Goal: Obtain resource: Download file/media

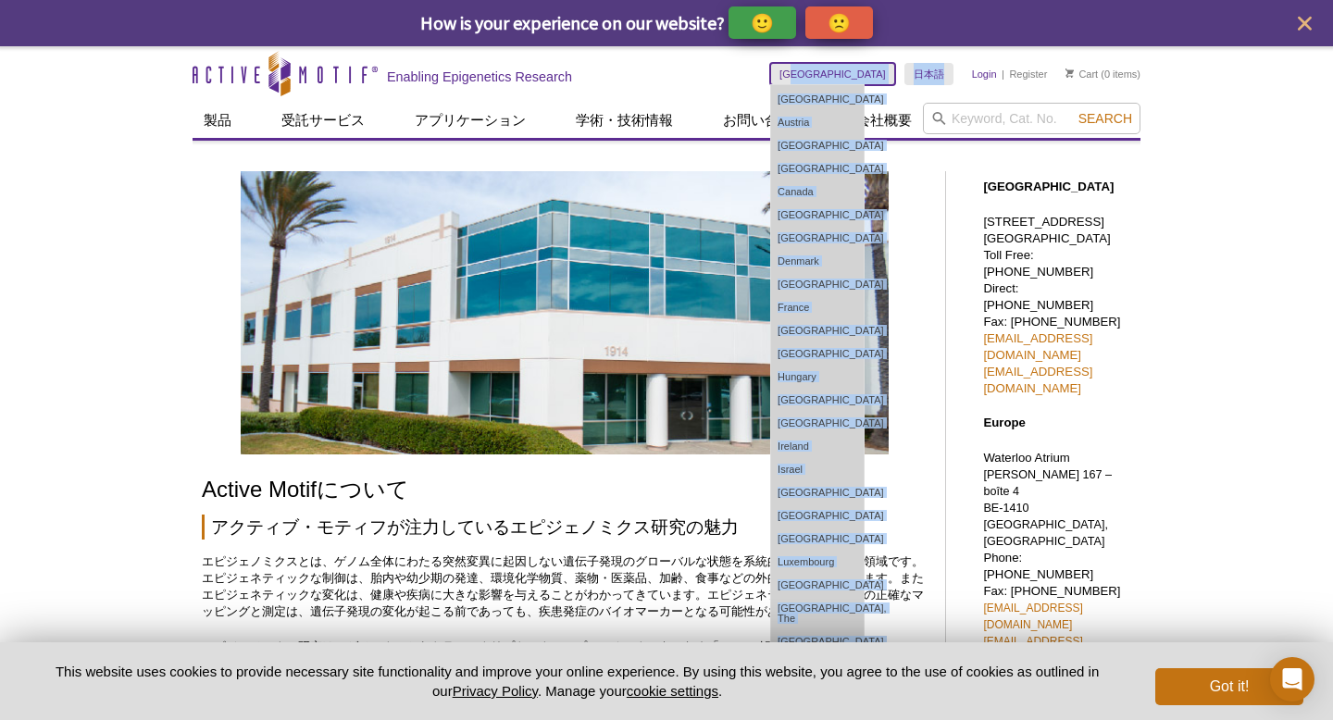
drag, startPoint x: 866, startPoint y: 78, endPoint x: 971, endPoint y: 74, distance: 105.6
click at [971, 74] on div "Japan Australia Austria Belgium Brazil Canada China Czech Republic Denmark Finl…" at bounding box center [955, 74] width 370 height 56
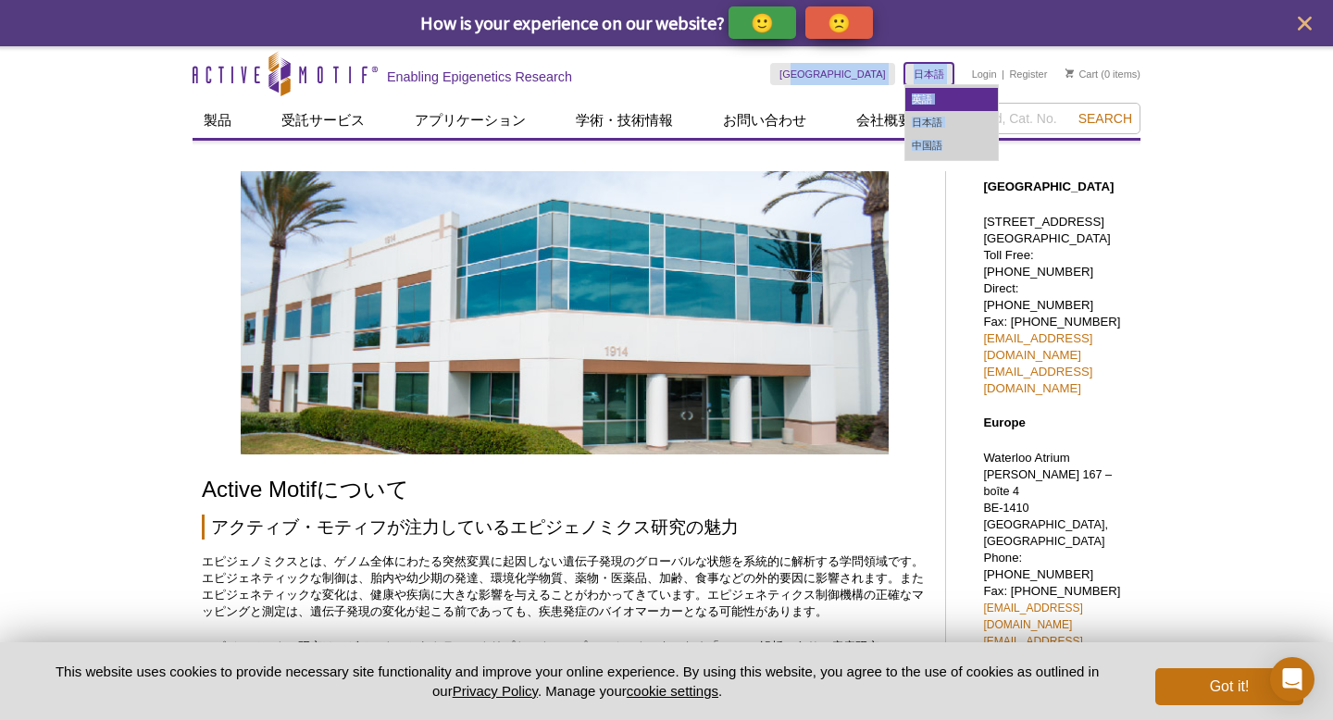
click at [925, 100] on link "英語" at bounding box center [951, 99] width 93 height 23
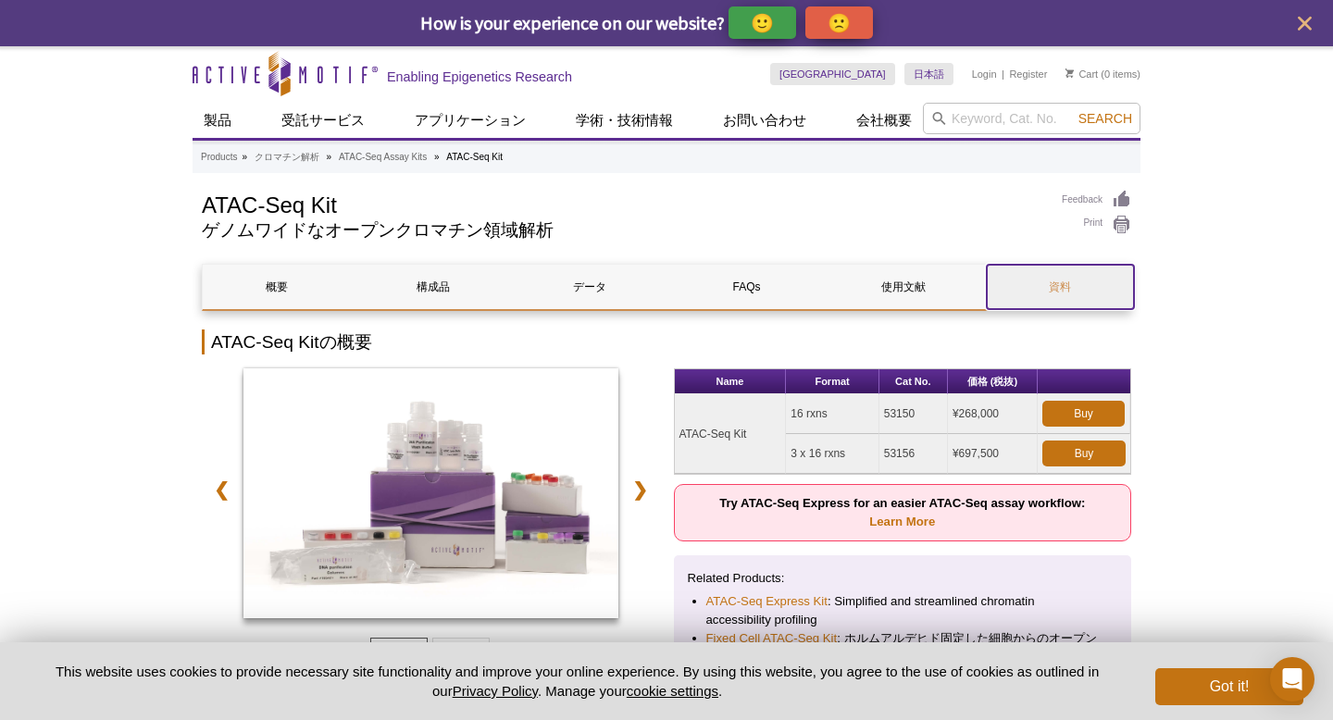
click at [1066, 286] on link "資料" at bounding box center [1060, 287] width 147 height 44
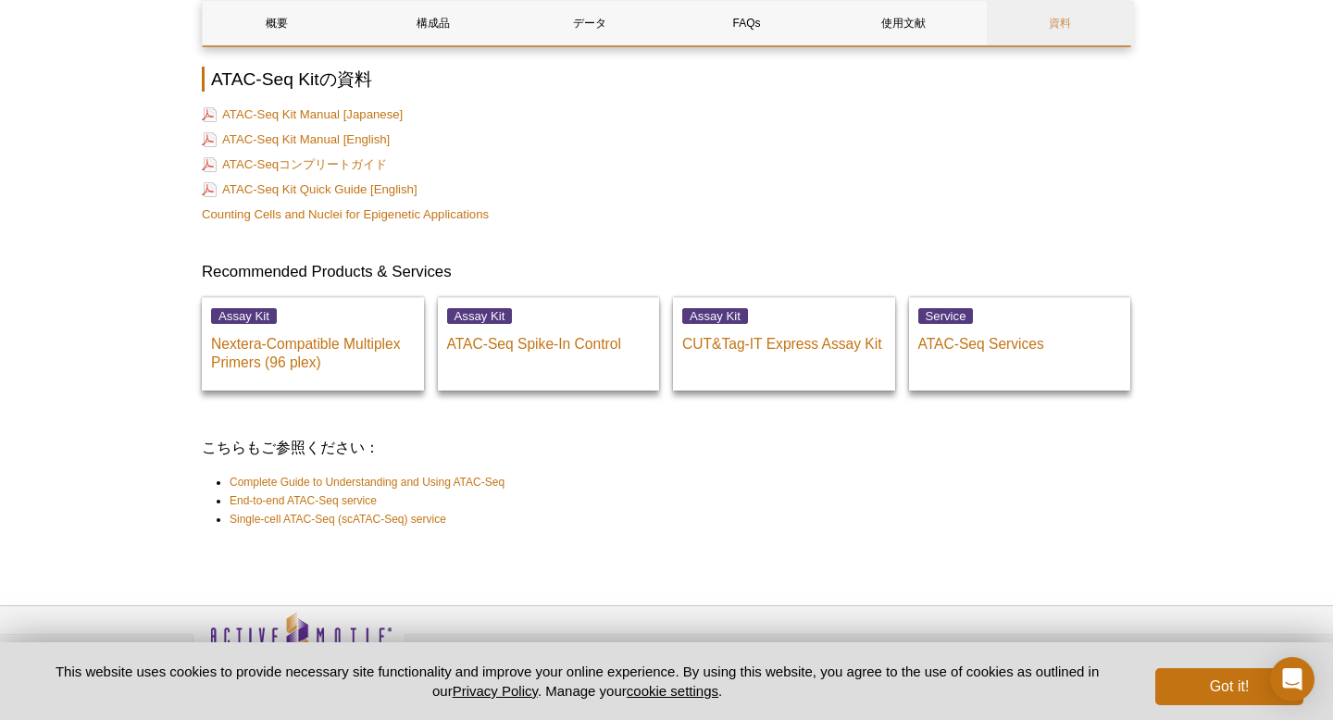
scroll to position [4509, 0]
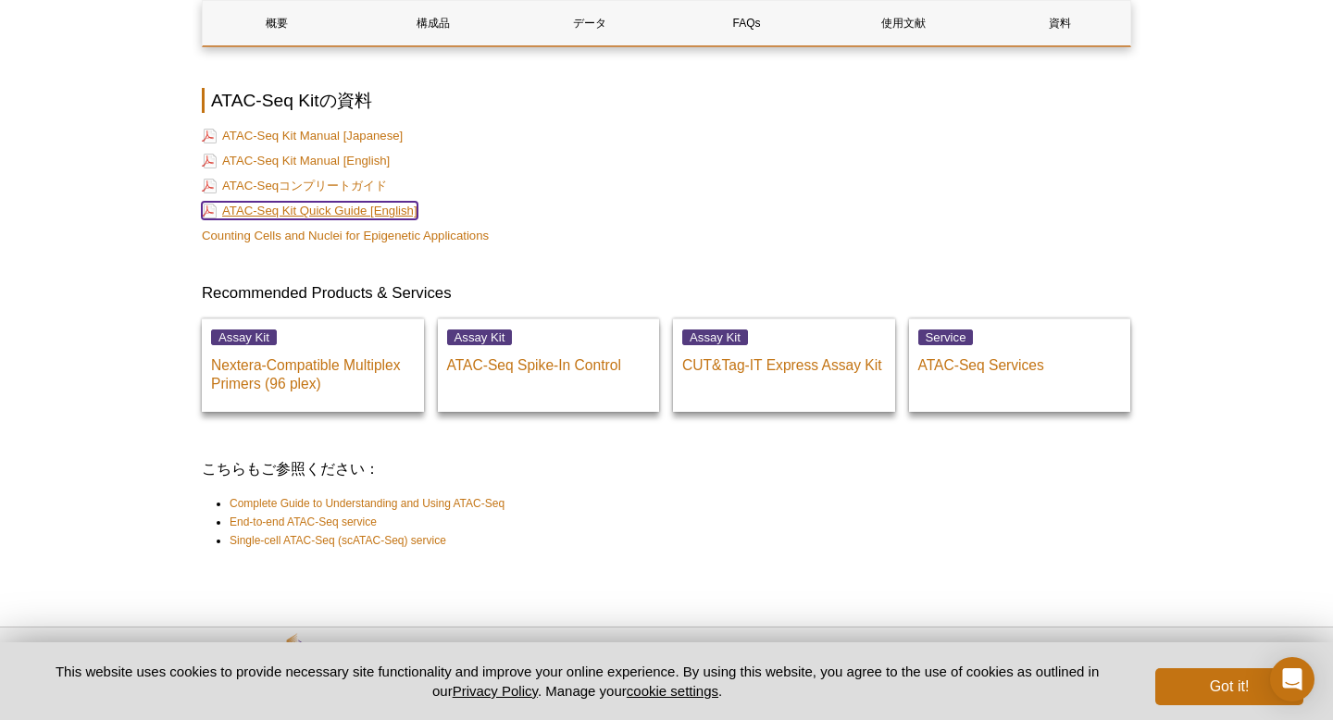
click at [366, 202] on link "ATAC-Seq Kit Quick Guide [English]" at bounding box center [310, 211] width 216 height 18
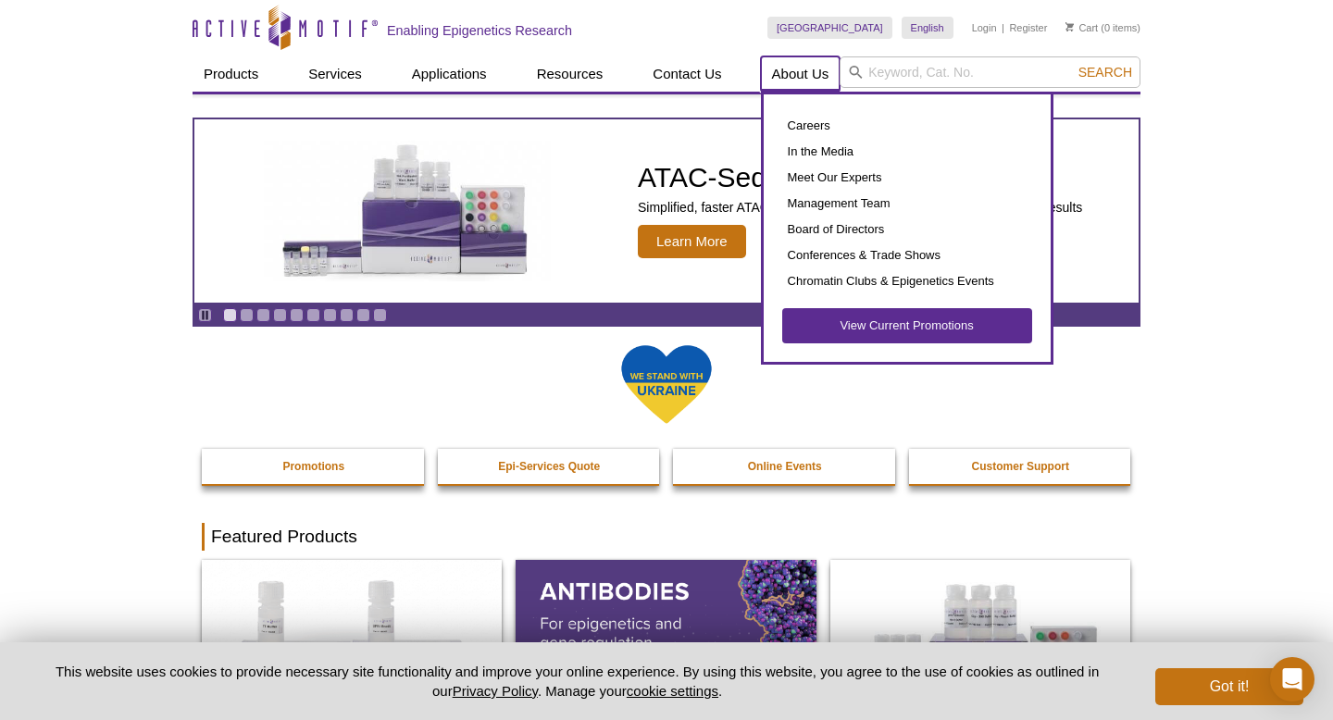
click at [783, 74] on link "About Us" at bounding box center [801, 73] width 80 height 35
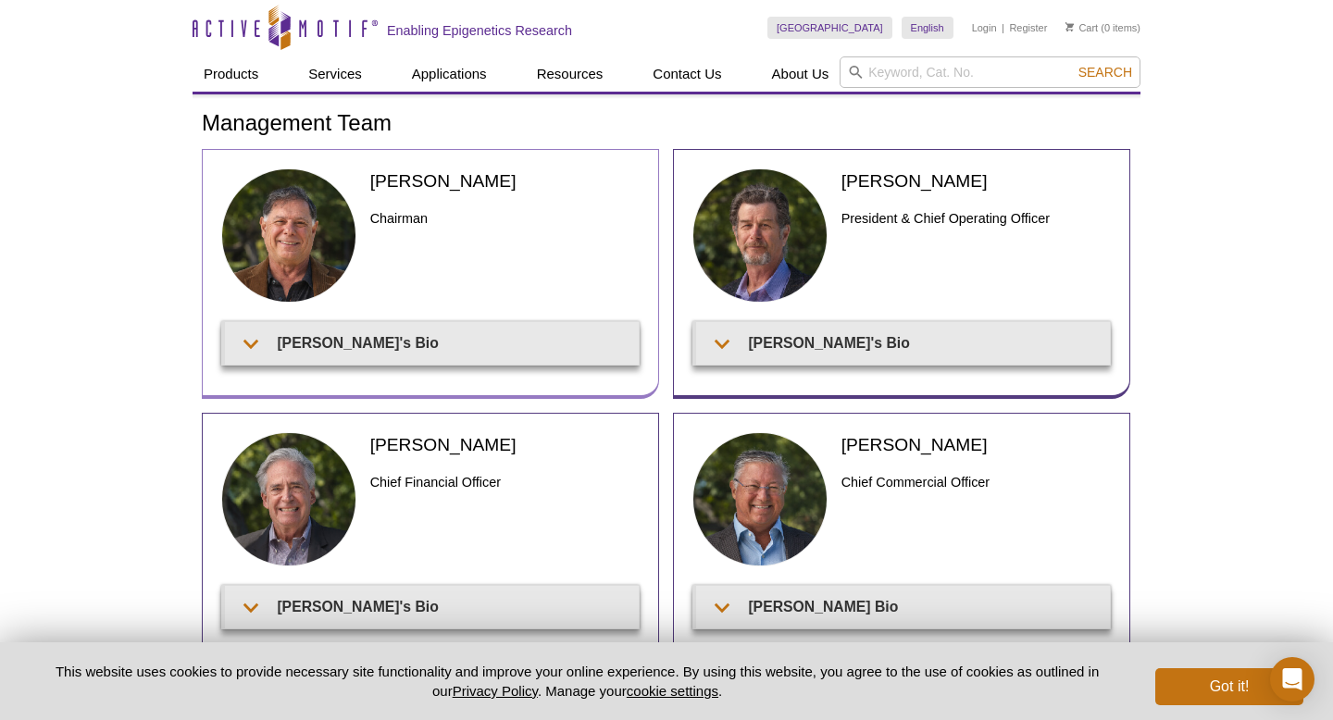
click at [519, 370] on div "[PERSON_NAME] Chairman [PERSON_NAME]'s Bio" at bounding box center [430, 274] width 457 height 250
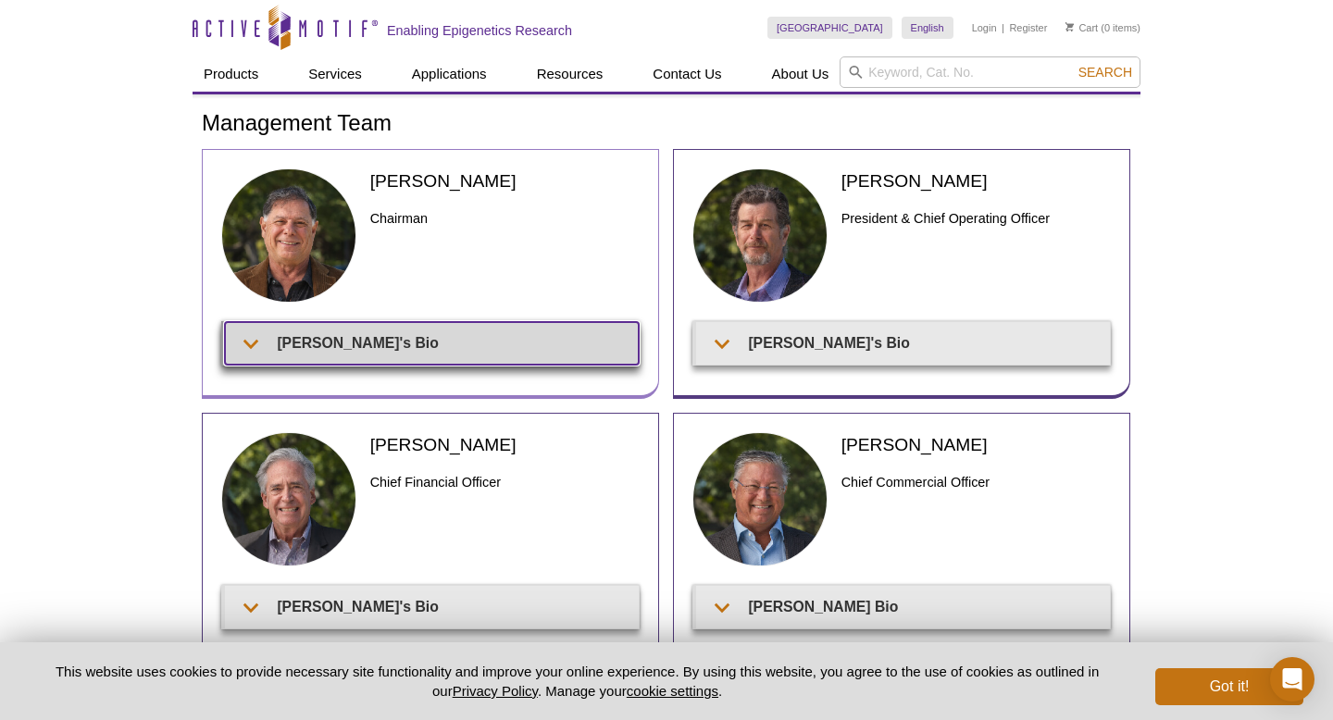
click at [519, 354] on summary "[PERSON_NAME]'s Bio" at bounding box center [432, 343] width 414 height 42
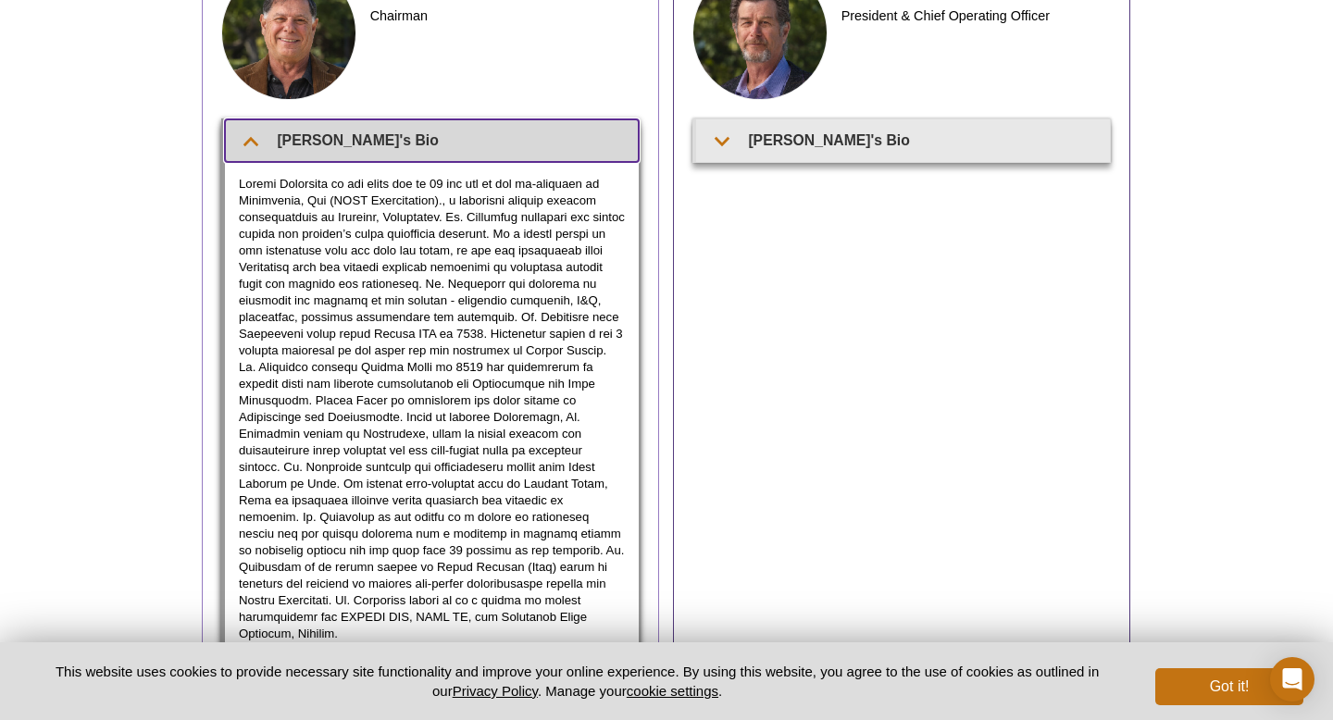
scroll to position [202, 0]
